Goal: Task Accomplishment & Management: Manage account settings

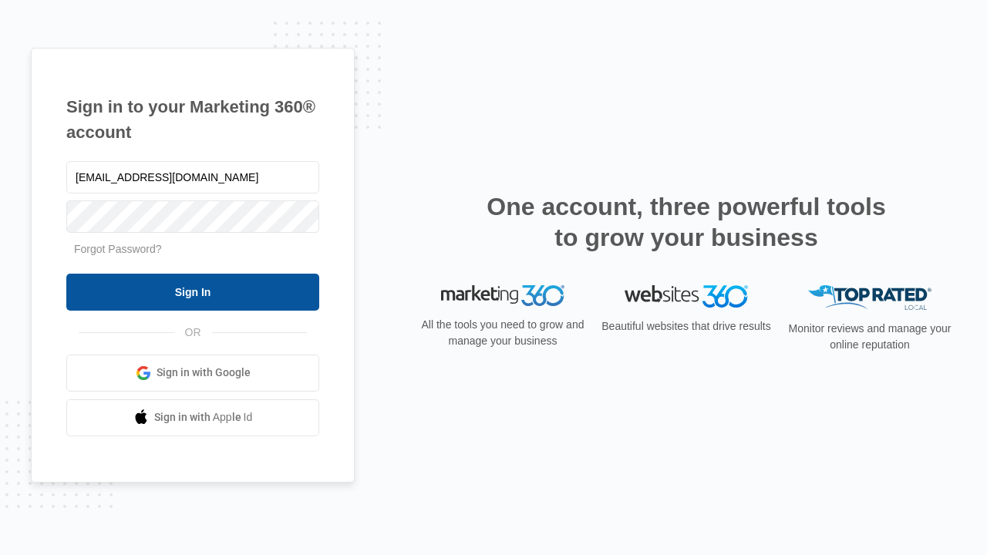
click at [193, 291] on input "Sign In" at bounding box center [192, 292] width 253 height 37
